Goal: Navigation & Orientation: Find specific page/section

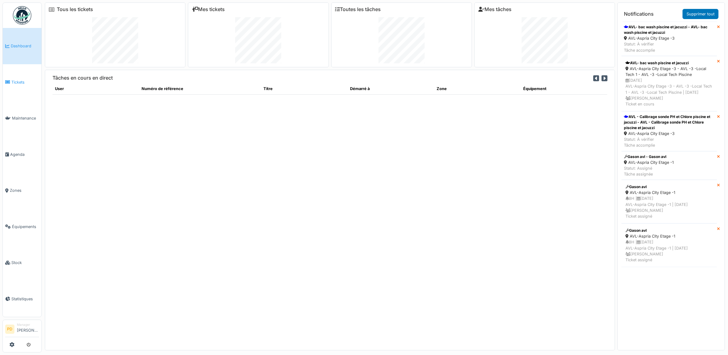
click at [18, 79] on span "Tickets" at bounding box center [25, 82] width 28 height 6
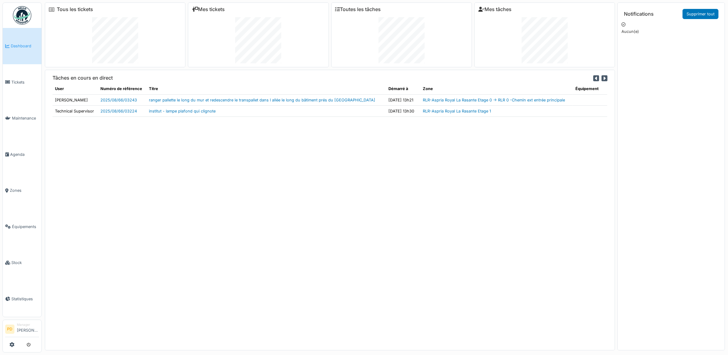
click at [20, 46] on span "Dashboard" at bounding box center [25, 46] width 28 height 6
